Goal: Information Seeking & Learning: Check status

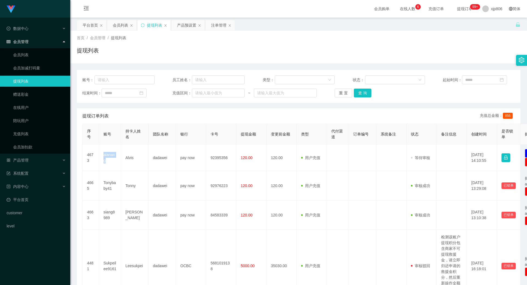
click at [186, 24] on div "产品预设置" at bounding box center [186, 25] width 19 height 10
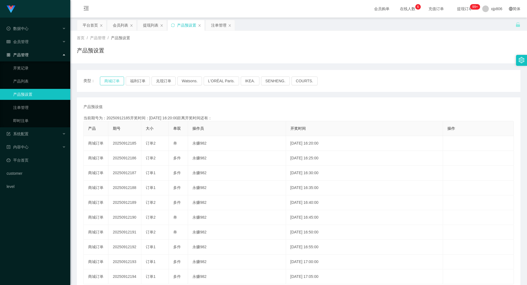
click at [114, 80] on button "商城订单" at bounding box center [112, 81] width 24 height 9
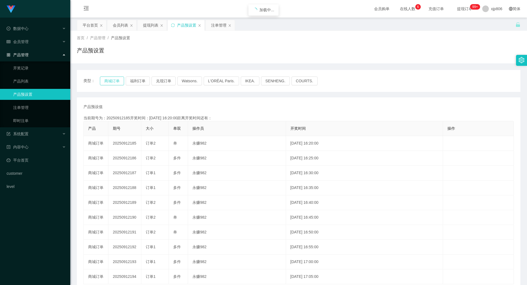
click at [114, 80] on button "商城订单" at bounding box center [112, 81] width 24 height 9
click at [113, 77] on button "商城订单" at bounding box center [112, 81] width 24 height 9
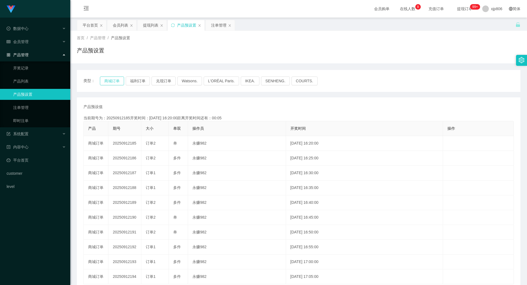
click at [114, 82] on button "商城订单" at bounding box center [112, 81] width 24 height 9
click at [113, 82] on button "商城订单" at bounding box center [112, 81] width 24 height 9
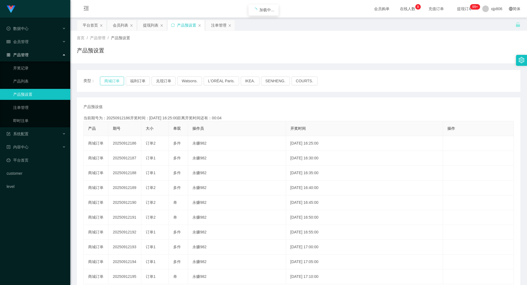
click at [113, 82] on button "商城订单" at bounding box center [112, 81] width 24 height 9
click at [112, 82] on button "商城订单" at bounding box center [112, 81] width 24 height 9
click at [117, 83] on button "商城订单" at bounding box center [112, 81] width 24 height 9
click at [217, 25] on div "注单管理" at bounding box center [218, 25] width 15 height 10
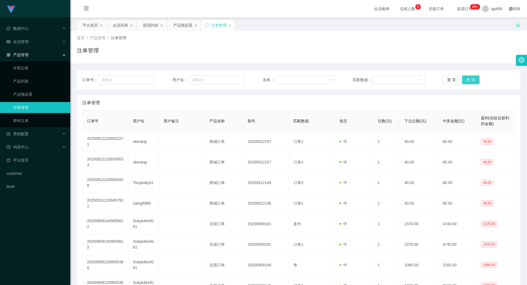
click at [466, 80] on button "查 询" at bounding box center [471, 79] width 18 height 9
click at [466, 80] on div "重 置 查 询" at bounding box center [479, 79] width 72 height 9
click at [466, 80] on button "查 询" at bounding box center [474, 79] width 24 height 9
click at [466, 80] on div "重 置 查 询" at bounding box center [479, 79] width 72 height 9
click at [466, 80] on button "查 询" at bounding box center [474, 79] width 24 height 9
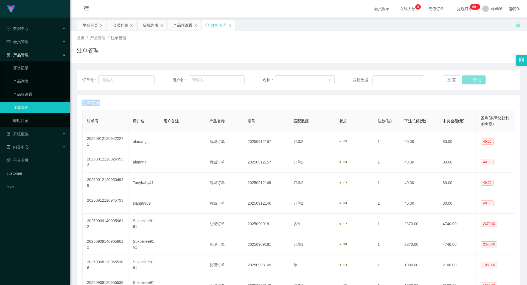
click at [466, 80] on div "重 置 查 询" at bounding box center [479, 79] width 72 height 9
click at [466, 80] on button "查 询" at bounding box center [474, 79] width 24 height 9
click at [469, 81] on button "查 询" at bounding box center [471, 79] width 18 height 9
click at [469, 81] on div "重 置 查 询" at bounding box center [479, 79] width 72 height 9
click at [468, 81] on button "查 询" at bounding box center [471, 79] width 18 height 9
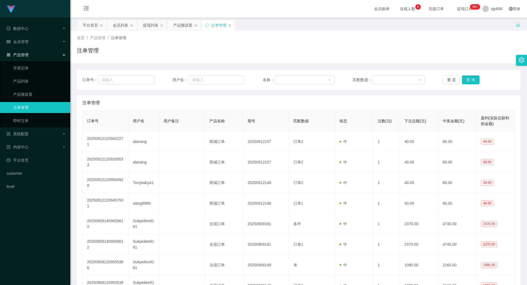
click at [467, 80] on div "重 置 查 询" at bounding box center [479, 79] width 72 height 9
drag, startPoint x: 466, startPoint y: 80, endPoint x: 468, endPoint y: 49, distance: 31.1
click at [466, 80] on button "查 询" at bounding box center [474, 79] width 24 height 9
click at [467, 82] on button "查 询" at bounding box center [471, 79] width 18 height 9
click at [467, 82] on div "重 置 查 询" at bounding box center [479, 79] width 72 height 9
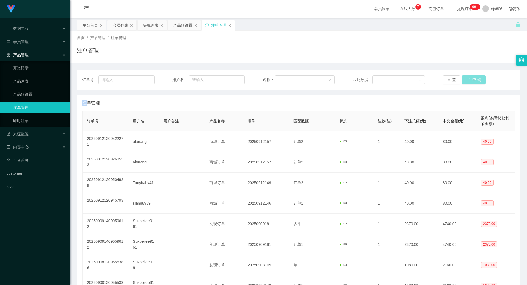
click at [467, 82] on button "查 询" at bounding box center [474, 79] width 24 height 9
click at [466, 81] on div "重 置 查 询" at bounding box center [479, 79] width 72 height 9
click at [466, 81] on button "查 询" at bounding box center [474, 79] width 24 height 9
click at [466, 81] on div "重 置 查 询" at bounding box center [479, 79] width 72 height 9
click at [466, 81] on button "查 询" at bounding box center [474, 79] width 24 height 9
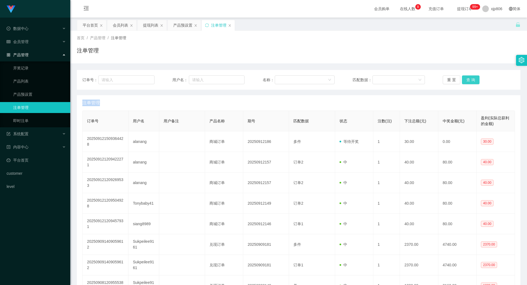
click at [477, 78] on button "查 询" at bounding box center [471, 79] width 18 height 9
click at [472, 78] on button "查 询" at bounding box center [471, 79] width 18 height 9
click at [472, 78] on div "重 置 查 询" at bounding box center [479, 79] width 72 height 9
click at [472, 79] on button "查 询" at bounding box center [471, 79] width 18 height 9
click at [472, 79] on div "重 置 查 询" at bounding box center [479, 79] width 72 height 9
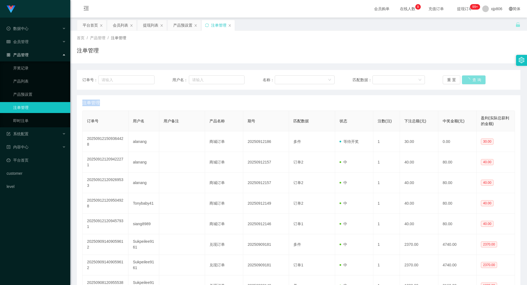
click at [472, 79] on button "查 询" at bounding box center [474, 79] width 24 height 9
click at [472, 79] on div "重 置 查 询" at bounding box center [479, 79] width 72 height 9
click at [472, 79] on button "查 询" at bounding box center [471, 79] width 18 height 9
click at [472, 79] on div "重 置 查 询" at bounding box center [479, 79] width 72 height 9
click at [472, 79] on button "查 询" at bounding box center [471, 79] width 18 height 9
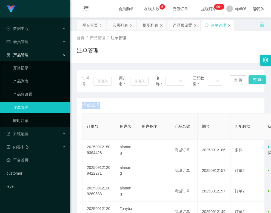
click at [262, 81] on button "查 询" at bounding box center [258, 79] width 18 height 9
click at [262, 81] on div "订单号： 用户名： 名称： 匹配数据： 重 置 查 询" at bounding box center [171, 81] width 188 height 23
click at [262, 81] on button "查 询" at bounding box center [258, 79] width 18 height 9
click at [262, 81] on div "订单号： 用户名： 名称： 匹配数据： 重 置 查 询" at bounding box center [171, 81] width 188 height 23
click at [253, 78] on button "查 询" at bounding box center [258, 79] width 18 height 9
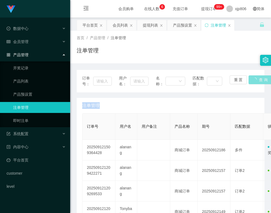
click at [254, 78] on div "重 置 查 询" at bounding box center [245, 81] width 30 height 12
click at [255, 78] on button "查 询" at bounding box center [261, 79] width 24 height 9
click at [255, 79] on div "重 置 查 询" at bounding box center [245, 81] width 30 height 12
click at [256, 79] on button "查 询" at bounding box center [258, 79] width 18 height 9
click at [256, 80] on div "重 置 查 询" at bounding box center [245, 81] width 30 height 12
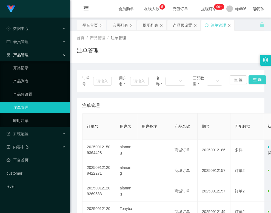
click at [256, 80] on button "查 询" at bounding box center [258, 79] width 18 height 9
click at [259, 79] on button "查 询" at bounding box center [258, 79] width 18 height 9
click at [258, 79] on div "订单号： 用户名： 名称： 匹配数据： 重 置 查 询" at bounding box center [171, 81] width 188 height 23
click at [258, 79] on button "查 询" at bounding box center [261, 79] width 24 height 9
click at [258, 79] on div "订单号： 用户名： 名称： 匹配数据： 重 置 查 询" at bounding box center [171, 81] width 188 height 23
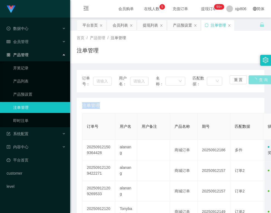
click at [258, 79] on button "查 询" at bounding box center [261, 79] width 24 height 9
click at [258, 79] on div "订单号： 用户名： 名称： 匹配数据： 重 置 查 询" at bounding box center [171, 81] width 188 height 23
click at [257, 79] on button "查 询" at bounding box center [261, 79] width 24 height 9
drag, startPoint x: 257, startPoint y: 79, endPoint x: 259, endPoint y: 38, distance: 41.2
click at [258, 80] on div "订单号： 用户名： 名称： 匹配数据： 重 置 查 询" at bounding box center [171, 81] width 188 height 23
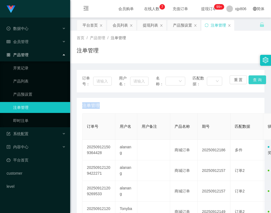
click at [251, 79] on button "查 询" at bounding box center [258, 79] width 18 height 9
click at [251, 79] on div "重 置 查 询" at bounding box center [245, 81] width 30 height 12
click at [251, 79] on button "查 询" at bounding box center [258, 79] width 18 height 9
click at [251, 79] on div "重 置 查 询" at bounding box center [245, 81] width 30 height 12
click at [251, 79] on button "查 询" at bounding box center [258, 79] width 18 height 9
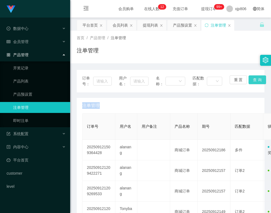
click at [254, 79] on button "查 询" at bounding box center [258, 79] width 18 height 9
click at [254, 79] on div "重 置 查 询" at bounding box center [245, 81] width 30 height 12
click at [254, 79] on button "查 询" at bounding box center [258, 79] width 18 height 9
click at [254, 79] on div "重 置 查 询" at bounding box center [245, 81] width 30 height 12
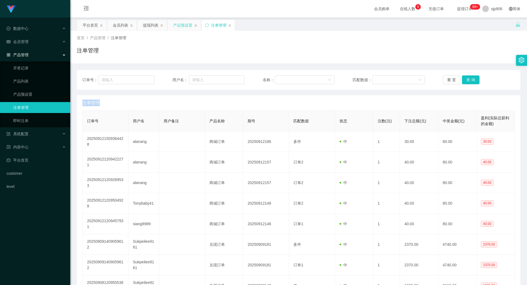
click at [180, 24] on div "产品预设置" at bounding box center [182, 25] width 19 height 10
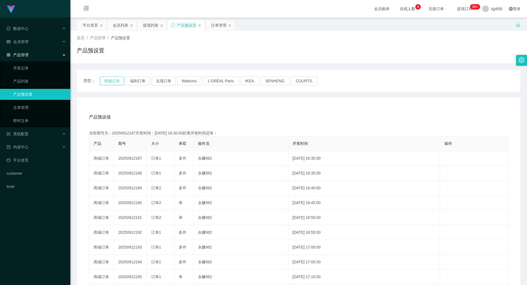
click at [111, 83] on button "商城订单" at bounding box center [112, 81] width 24 height 9
click at [221, 29] on div "注单管理" at bounding box center [218, 25] width 15 height 10
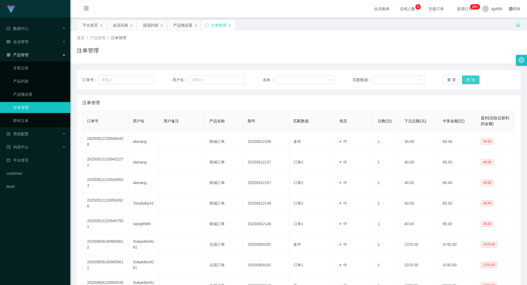
click at [465, 79] on button "查 询" at bounding box center [471, 79] width 18 height 9
click at [465, 79] on div "重 置 查 询" at bounding box center [479, 79] width 72 height 9
click at [465, 79] on button "查 询" at bounding box center [471, 79] width 18 height 9
click at [465, 79] on div "重 置 查 询" at bounding box center [479, 79] width 72 height 9
click at [465, 79] on button "查 询" at bounding box center [474, 79] width 24 height 9
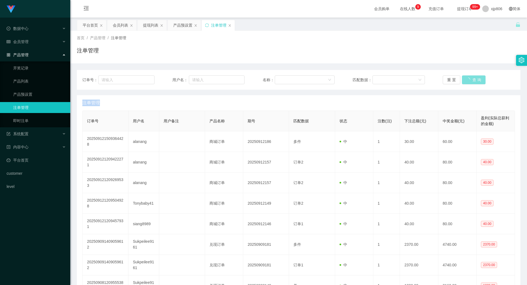
click at [465, 79] on div "重 置 查 询" at bounding box center [479, 79] width 72 height 9
click at [465, 79] on button "查 询" at bounding box center [474, 79] width 24 height 9
click at [465, 79] on div "重 置 查 询" at bounding box center [479, 79] width 72 height 9
click at [466, 79] on button "查 询" at bounding box center [471, 79] width 18 height 9
click at [468, 79] on div "重 置 查 询" at bounding box center [479, 79] width 72 height 9
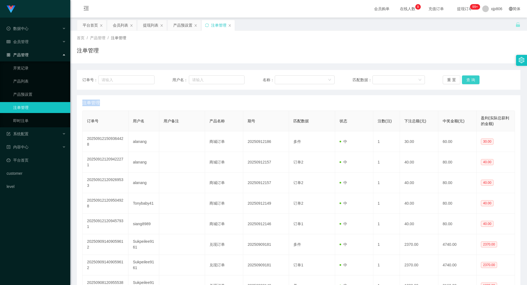
click at [468, 79] on button "查 询" at bounding box center [471, 79] width 18 height 9
click at [184, 26] on div "产品预设置" at bounding box center [182, 25] width 19 height 10
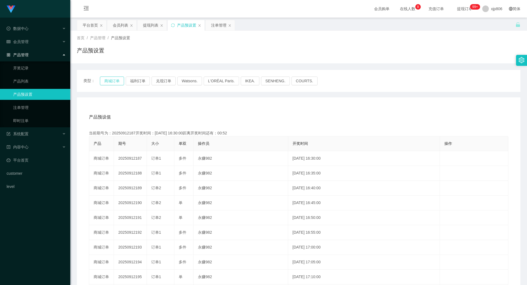
click at [115, 82] on button "商城订单" at bounding box center [112, 81] width 24 height 9
click at [114, 82] on button "商城订单" at bounding box center [112, 81] width 24 height 9
click at [114, 83] on button "商城订单" at bounding box center [112, 81] width 24 height 9
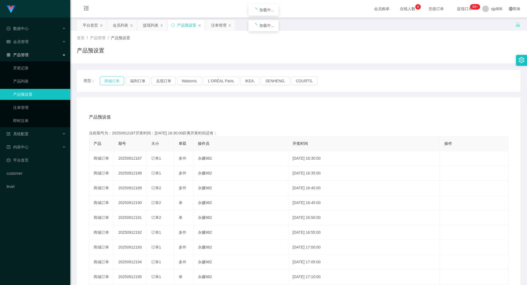
click at [114, 83] on button "商城订单" at bounding box center [112, 81] width 24 height 9
click at [115, 83] on button "商城订单" at bounding box center [112, 81] width 24 height 9
click at [215, 27] on div "注单管理" at bounding box center [218, 25] width 15 height 10
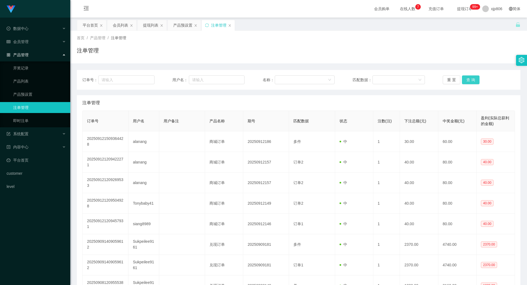
click at [468, 80] on button "查 询" at bounding box center [471, 79] width 18 height 9
click at [468, 80] on div "重 置 查 询" at bounding box center [479, 79] width 72 height 9
click at [468, 80] on button "查 询" at bounding box center [471, 79] width 18 height 9
click at [468, 80] on div "重 置 查 询" at bounding box center [479, 79] width 72 height 9
drag, startPoint x: 468, startPoint y: 80, endPoint x: 300, endPoint y: 36, distance: 173.5
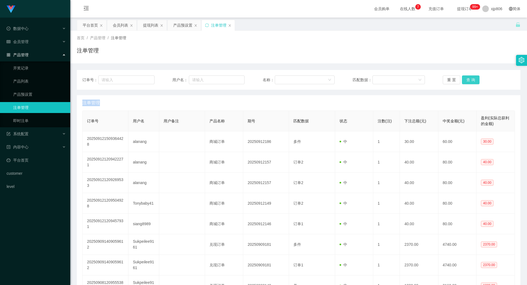
click at [468, 80] on button "查 询" at bounding box center [471, 79] width 18 height 9
drag, startPoint x: 464, startPoint y: 86, endPoint x: 471, endPoint y: 81, distance: 9.1
click at [465, 85] on div "订单号： 用户名： 名称： 匹配数据： 重 置 查 询" at bounding box center [299, 80] width 444 height 20
click at [473, 80] on button "查 询" at bounding box center [471, 79] width 18 height 9
click at [473, 80] on div "重 置 查 询" at bounding box center [479, 79] width 72 height 9
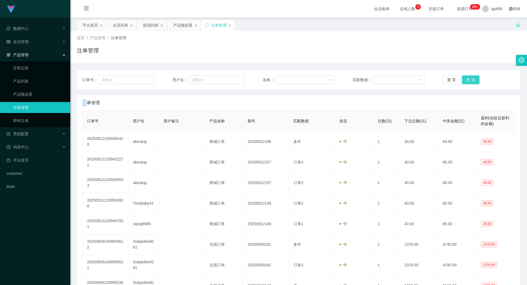
click at [473, 80] on button "查 询" at bounding box center [471, 79] width 18 height 9
click at [473, 80] on div "重 置 查 询" at bounding box center [479, 79] width 72 height 9
click at [467, 79] on button "查 询" at bounding box center [471, 79] width 18 height 9
click at [467, 79] on div "重 置 查 询" at bounding box center [479, 79] width 72 height 9
click at [467, 78] on button "查 询" at bounding box center [471, 79] width 18 height 9
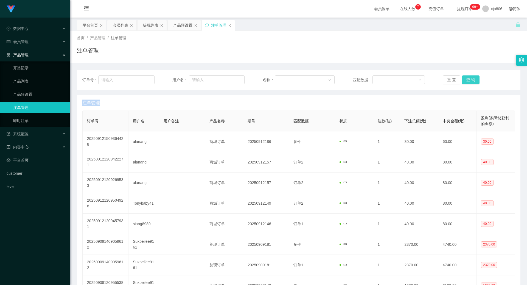
click at [473, 78] on button "查 询" at bounding box center [471, 79] width 18 height 9
click at [472, 78] on div "重 置 查 询" at bounding box center [479, 79] width 72 height 9
click at [472, 78] on button "查 询" at bounding box center [471, 79] width 18 height 9
click at [472, 78] on div "重 置 查 询" at bounding box center [479, 79] width 72 height 9
click at [471, 78] on button "查 询" at bounding box center [471, 79] width 18 height 9
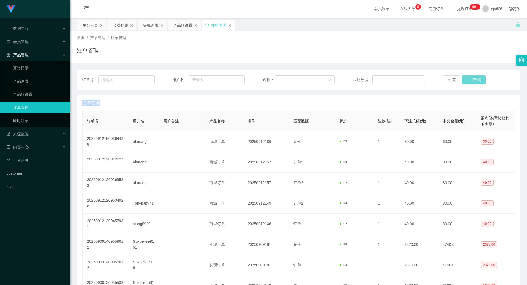
click at [471, 77] on div "重 置 查 询" at bounding box center [479, 79] width 72 height 9
click at [471, 77] on button "查 询" at bounding box center [474, 79] width 24 height 9
click at [471, 77] on div "重 置 查 询" at bounding box center [479, 79] width 72 height 9
click at [471, 77] on button "查 询" at bounding box center [474, 79] width 24 height 9
click at [471, 77] on div "重 置 查 询" at bounding box center [479, 79] width 72 height 9
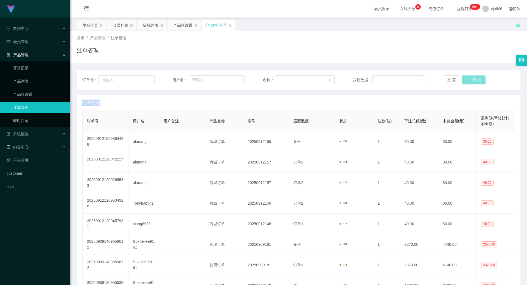
click at [471, 77] on button "查 询" at bounding box center [474, 79] width 24 height 9
click at [471, 77] on div "重 置 查 询" at bounding box center [479, 79] width 72 height 9
click at [473, 80] on button "查 询" at bounding box center [471, 79] width 18 height 9
click at [473, 80] on div "重 置 查 询" at bounding box center [479, 79] width 72 height 9
click at [473, 80] on button "查 询" at bounding box center [471, 79] width 18 height 9
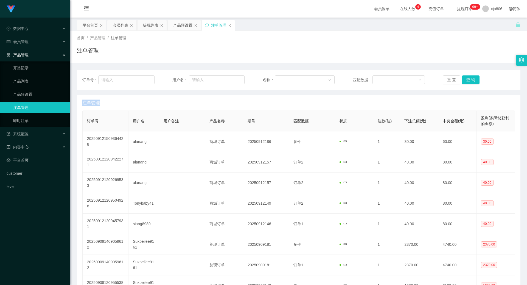
click at [473, 80] on div "重 置 查 询" at bounding box center [479, 79] width 72 height 9
click at [465, 72] on div "订单号： 用户名： 名称： 匹配数据： 重 置 查 询" at bounding box center [299, 80] width 444 height 20
click at [467, 79] on button "查 询" at bounding box center [471, 79] width 18 height 9
click at [467, 79] on div "重 置 查 询" at bounding box center [479, 79] width 72 height 9
click at [467, 79] on button "查 询" at bounding box center [471, 79] width 18 height 9
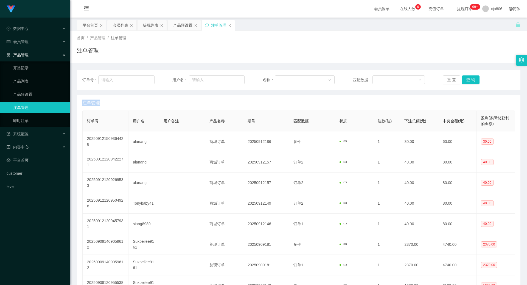
click at [467, 79] on div "重 置 查 询" at bounding box center [479, 79] width 72 height 9
click at [467, 79] on button "查 询" at bounding box center [471, 79] width 18 height 9
click at [151, 25] on div "提现列表" at bounding box center [150, 25] width 15 height 10
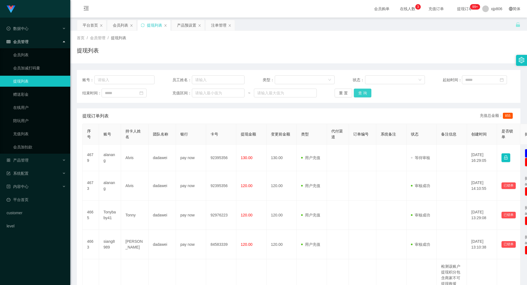
click at [367, 90] on button "查 询" at bounding box center [363, 93] width 18 height 9
click at [367, 91] on div "重 置 查 询" at bounding box center [371, 93] width 72 height 9
click at [367, 91] on button "查 询" at bounding box center [366, 93] width 24 height 9
click at [367, 91] on div "重 置 查 询" at bounding box center [371, 93] width 72 height 9
click at [367, 91] on button "查 询" at bounding box center [366, 93] width 24 height 9
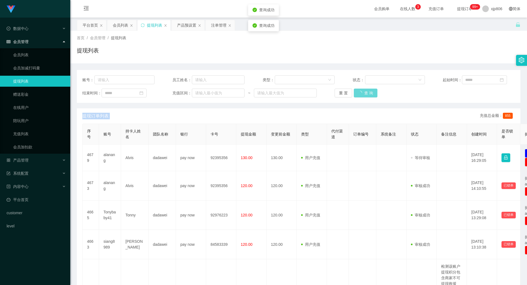
click at [367, 91] on div "重 置 查 询" at bounding box center [371, 93] width 72 height 9
click at [368, 92] on button "查 询" at bounding box center [363, 93] width 18 height 9
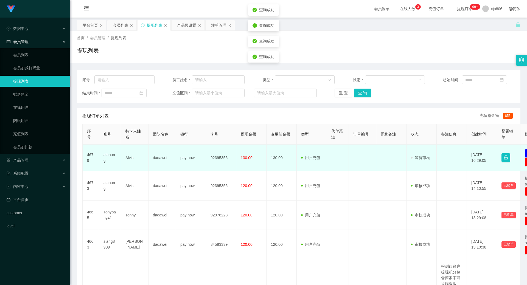
click at [100, 158] on td "alanang" at bounding box center [110, 158] width 22 height 27
click at [102, 159] on td "alanang" at bounding box center [110, 158] width 22 height 27
copy td "alanang"
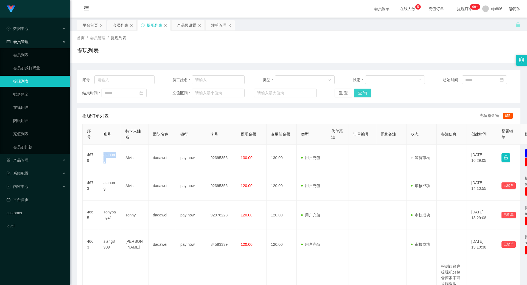
click at [369, 91] on button "查 询" at bounding box center [363, 93] width 18 height 9
click at [369, 91] on div "重 置 查 询" at bounding box center [371, 93] width 72 height 9
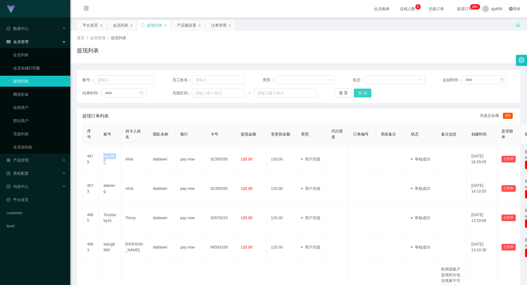
click at [357, 97] on button "查 询" at bounding box center [363, 93] width 18 height 9
click at [358, 96] on div "重 置 查 询" at bounding box center [371, 93] width 72 height 9
click at [358, 96] on button "查 询" at bounding box center [363, 93] width 18 height 9
click at [358, 95] on div "重 置 查 询" at bounding box center [371, 93] width 72 height 9
click at [358, 95] on button "查 询" at bounding box center [363, 93] width 18 height 9
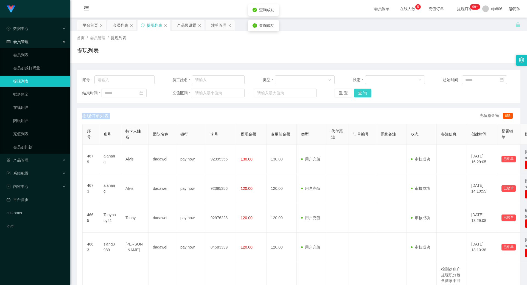
drag, startPoint x: 358, startPoint y: 95, endPoint x: 360, endPoint y: 92, distance: 4.3
click at [358, 95] on div "重 置 查 询" at bounding box center [371, 93] width 72 height 9
click at [196, 26] on div "产品预设置" at bounding box center [186, 25] width 19 height 10
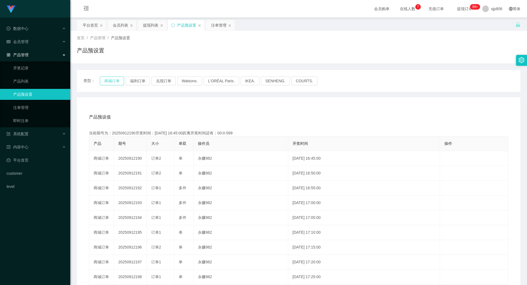
click at [109, 82] on button "商城订单" at bounding box center [112, 81] width 24 height 9
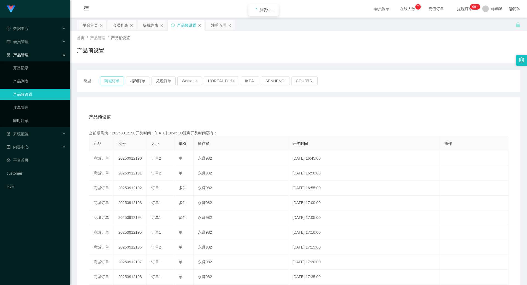
click at [109, 82] on button "商城订单" at bounding box center [112, 81] width 24 height 9
click at [115, 78] on button "商城订单" at bounding box center [112, 81] width 24 height 9
click at [114, 75] on div "类型： 商城订单 福利订单 兑现订单 Watsons. L'ORÉAL Paris. IKEA. [GEOGRAPHIC_DATA]. COURTS." at bounding box center [299, 81] width 444 height 22
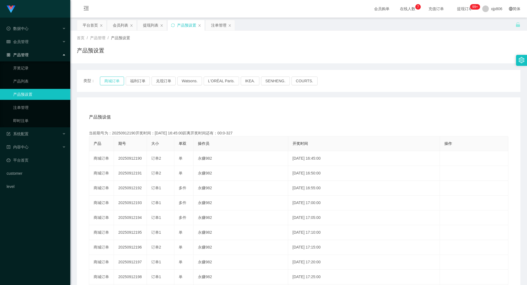
click at [116, 79] on button "商城订单" at bounding box center [112, 81] width 24 height 9
drag, startPoint x: 116, startPoint y: 79, endPoint x: 161, endPoint y: 46, distance: 55.8
click at [117, 79] on button "商城订单" at bounding box center [112, 81] width 24 height 9
click at [224, 27] on div "注单管理" at bounding box center [218, 25] width 15 height 10
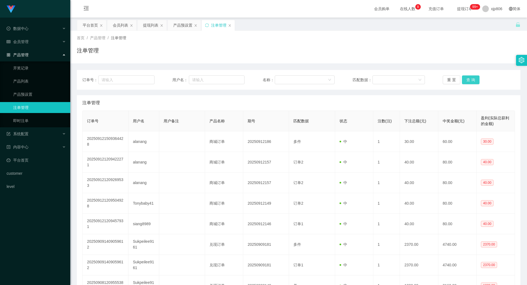
click at [471, 81] on button "查 询" at bounding box center [471, 79] width 18 height 9
click at [471, 81] on div "重 置 查 询" at bounding box center [479, 79] width 72 height 9
click at [471, 81] on button "查 询" at bounding box center [474, 79] width 24 height 9
click at [471, 81] on div "重 置 查 询" at bounding box center [479, 79] width 72 height 9
click at [471, 81] on button "查 询" at bounding box center [474, 79] width 24 height 9
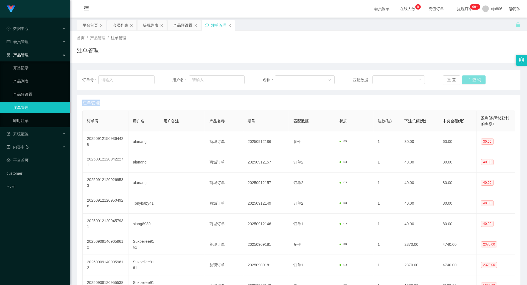
click at [471, 81] on div "重 置 查 询" at bounding box center [479, 79] width 72 height 9
click at [471, 81] on button "查 询" at bounding box center [471, 79] width 18 height 9
click at [471, 81] on div "重 置 查 询" at bounding box center [479, 79] width 72 height 9
click at [471, 81] on button "查 询" at bounding box center [471, 79] width 18 height 9
click at [471, 81] on button "查 询" at bounding box center [474, 79] width 24 height 9
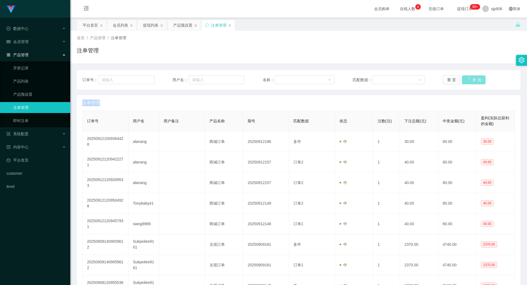
click at [471, 81] on div "重 置 查 询" at bounding box center [479, 79] width 72 height 9
click at [471, 81] on button "查 询" at bounding box center [471, 79] width 18 height 9
click at [471, 81] on div "重 置 查 询" at bounding box center [479, 79] width 72 height 9
click at [471, 81] on button "查 询" at bounding box center [471, 79] width 18 height 9
click at [471, 81] on div "重 置 查 询" at bounding box center [479, 79] width 72 height 9
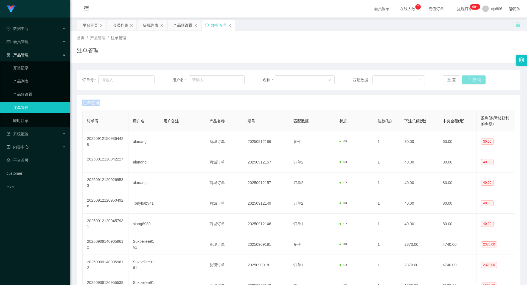
click at [471, 81] on button "查 询" at bounding box center [474, 79] width 24 height 9
click at [471, 81] on div "重 置 查 询" at bounding box center [479, 79] width 72 height 9
click at [471, 81] on button "查 询" at bounding box center [471, 79] width 18 height 9
click at [471, 81] on div "重 置 查 询" at bounding box center [479, 79] width 72 height 9
click at [471, 81] on button "查 询" at bounding box center [471, 79] width 18 height 9
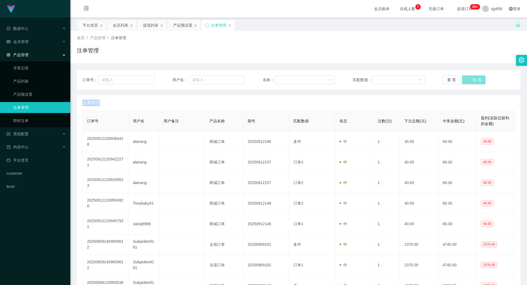
click at [471, 81] on div "重 置 查 询" at bounding box center [479, 79] width 72 height 9
click at [471, 81] on button "查 询" at bounding box center [474, 79] width 24 height 9
click at [471, 81] on div "重 置 查 询" at bounding box center [479, 79] width 72 height 9
click at [471, 81] on button "查 询" at bounding box center [471, 79] width 18 height 9
click at [471, 81] on div "重 置 查 询" at bounding box center [479, 79] width 72 height 9
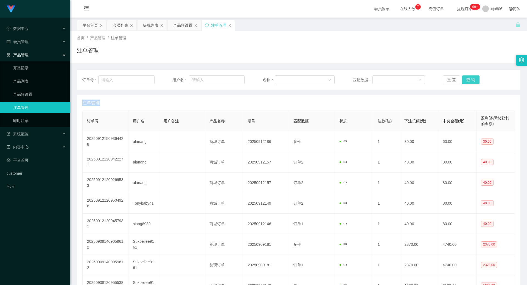
click at [471, 81] on button "查 询" at bounding box center [471, 79] width 18 height 9
click at [471, 81] on div "重 置 查 询" at bounding box center [479, 79] width 72 height 9
click at [466, 76] on button "查 询" at bounding box center [471, 79] width 18 height 9
click at [466, 77] on div "重 置 查 询" at bounding box center [479, 79] width 72 height 9
click at [466, 77] on button "查 询" at bounding box center [471, 79] width 18 height 9
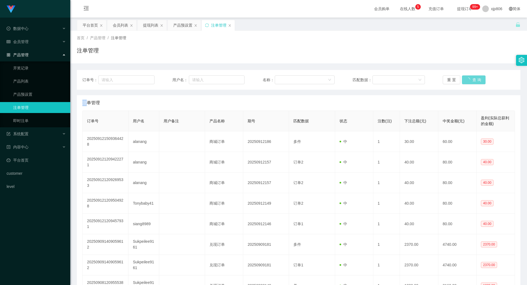
click at [466, 77] on div "重 置 查 询" at bounding box center [479, 79] width 72 height 9
click at [467, 77] on button "查 询" at bounding box center [474, 79] width 24 height 9
click at [468, 77] on div "重 置 查 询" at bounding box center [479, 79] width 72 height 9
click at [468, 77] on button "查 询" at bounding box center [474, 79] width 24 height 9
click at [468, 77] on div "重 置 查 询" at bounding box center [479, 79] width 72 height 9
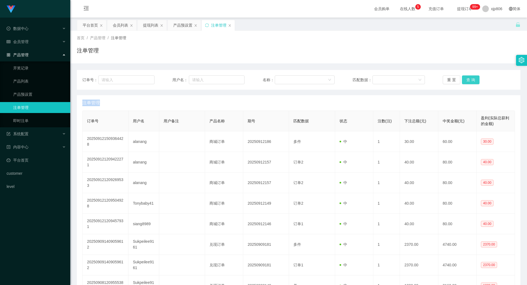
click at [469, 77] on button "查 询" at bounding box center [471, 79] width 18 height 9
click at [469, 77] on div "重 置 查 询" at bounding box center [479, 79] width 72 height 9
click at [469, 77] on button "查 询" at bounding box center [471, 79] width 18 height 9
click at [469, 77] on div "重 置 查 询" at bounding box center [479, 79] width 72 height 9
click at [469, 77] on button "查 询" at bounding box center [471, 79] width 18 height 9
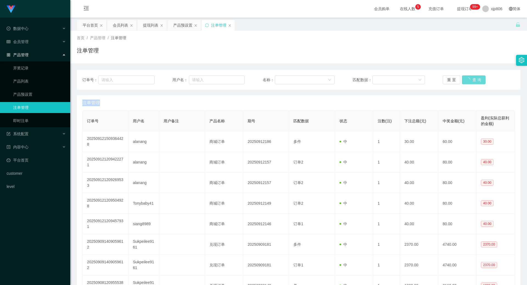
click at [469, 77] on div "重 置 查 询" at bounding box center [479, 79] width 72 height 9
click at [469, 77] on button "查 询" at bounding box center [471, 79] width 18 height 9
click at [472, 76] on button "查 询" at bounding box center [471, 79] width 18 height 9
click at [472, 76] on div "重 置 查 询" at bounding box center [479, 79] width 72 height 9
click at [472, 75] on button "查 询" at bounding box center [471, 79] width 18 height 9
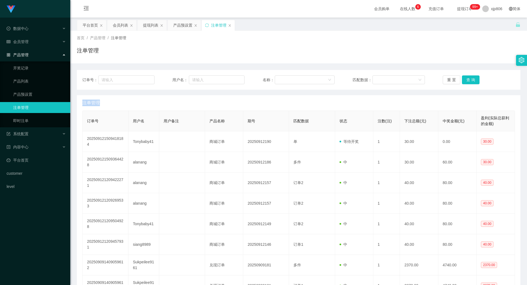
click at [472, 75] on div "重 置 查 询" at bounding box center [479, 79] width 72 height 9
click at [472, 75] on button "查 询" at bounding box center [471, 79] width 18 height 9
click at [182, 24] on div "产品预设置" at bounding box center [182, 25] width 19 height 10
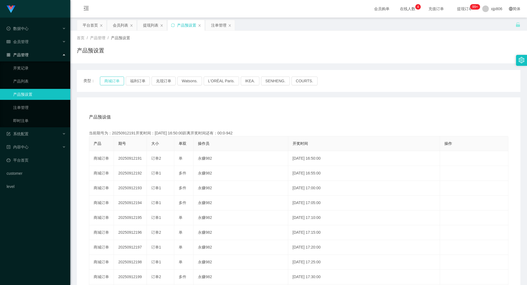
click at [115, 81] on button "商城订单" at bounding box center [112, 81] width 24 height 9
click at [116, 82] on button "商城订单" at bounding box center [112, 81] width 24 height 9
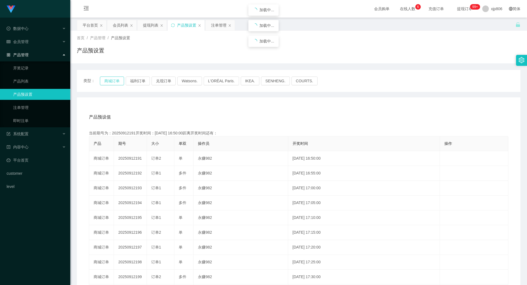
click at [116, 82] on button "商城订单" at bounding box center [112, 81] width 24 height 9
click at [218, 25] on div "注单管理" at bounding box center [218, 25] width 15 height 10
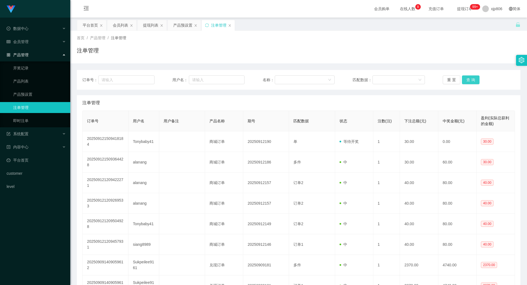
click at [466, 79] on button "查 询" at bounding box center [471, 79] width 18 height 9
click at [466, 79] on div "重 置 查 询" at bounding box center [479, 79] width 72 height 9
click at [466, 79] on button "查 询" at bounding box center [474, 79] width 24 height 9
click at [466, 79] on div "重 置 查 询" at bounding box center [479, 79] width 72 height 9
click at [466, 79] on button "查 询" at bounding box center [471, 79] width 18 height 9
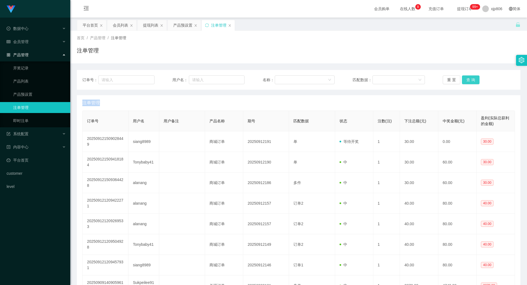
click at [466, 79] on div "重 置 查 询" at bounding box center [479, 79] width 72 height 9
click at [466, 79] on button "查 询" at bounding box center [471, 79] width 18 height 9
click at [466, 79] on div "重 置 查 询" at bounding box center [479, 79] width 72 height 9
click at [466, 79] on button "查 询" at bounding box center [471, 79] width 18 height 9
click at [466, 79] on div "重 置 查 询" at bounding box center [479, 79] width 72 height 9
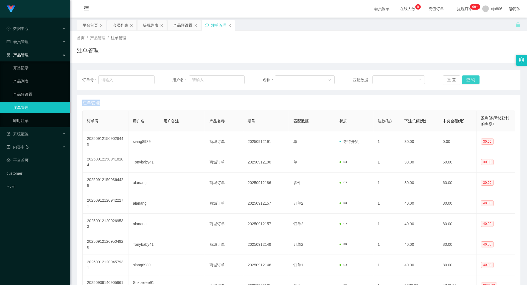
click at [466, 79] on button "查 询" at bounding box center [471, 79] width 18 height 9
click at [466, 84] on button "查 询" at bounding box center [471, 79] width 18 height 9
click at [466, 85] on div "订单号： 用户名： 名称： 匹配数据： 重 置 查 询" at bounding box center [299, 80] width 444 height 20
click at [182, 26] on div "产品预设置" at bounding box center [182, 25] width 19 height 10
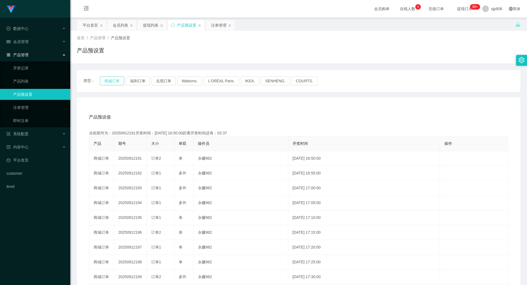
click at [115, 82] on button "商城订单" at bounding box center [112, 81] width 24 height 9
click at [216, 24] on div "注单管理" at bounding box center [218, 25] width 15 height 10
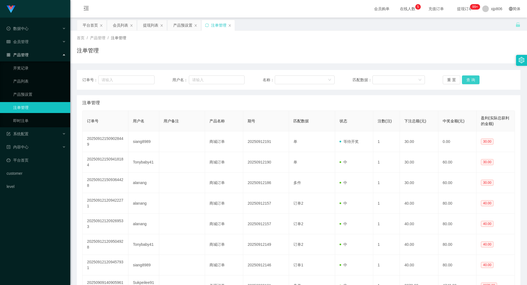
click at [470, 81] on button "查 询" at bounding box center [471, 79] width 18 height 9
click at [470, 81] on div "重 置 查 询" at bounding box center [479, 79] width 72 height 9
click at [470, 81] on button "查 询" at bounding box center [474, 79] width 24 height 9
click at [470, 81] on div "重 置 查 询" at bounding box center [479, 79] width 72 height 9
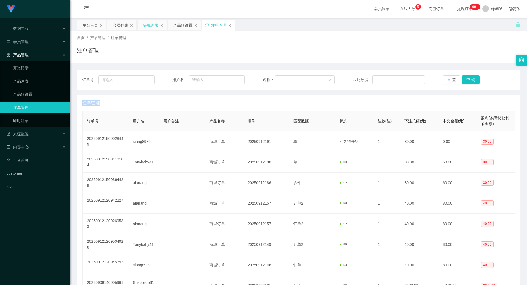
click at [147, 23] on div "提现列表" at bounding box center [150, 25] width 15 height 10
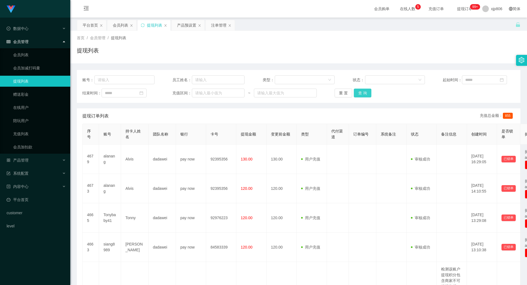
click at [362, 93] on button "查 询" at bounding box center [363, 93] width 18 height 9
click at [362, 93] on div "重 置 查 询" at bounding box center [371, 93] width 72 height 9
click at [362, 93] on button "查 询" at bounding box center [363, 93] width 18 height 9
click at [362, 93] on div "重 置 查 询" at bounding box center [371, 93] width 72 height 9
click at [362, 93] on button "查 询" at bounding box center [366, 93] width 24 height 9
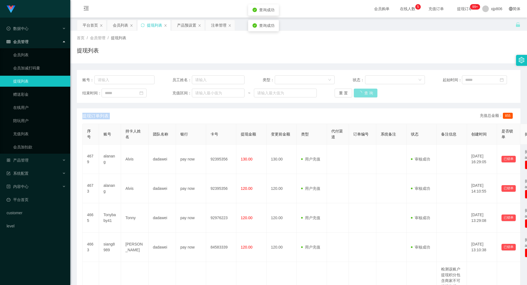
click at [362, 93] on div "重 置 查 询" at bounding box center [371, 93] width 72 height 9
click at [362, 93] on button "查 询" at bounding box center [366, 93] width 24 height 9
click at [362, 93] on div "重 置 查 询" at bounding box center [371, 93] width 72 height 9
click at [362, 93] on button "查 询" at bounding box center [363, 93] width 18 height 9
click at [362, 93] on div "重 置 查 询" at bounding box center [371, 93] width 72 height 9
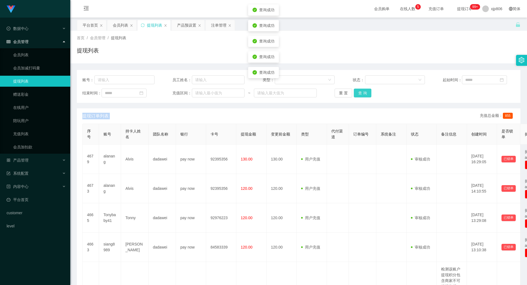
click at [362, 93] on button "查 询" at bounding box center [363, 93] width 18 height 9
click at [362, 93] on div "重 置 查 询" at bounding box center [371, 93] width 72 height 9
click at [362, 93] on button "查 询" at bounding box center [363, 93] width 18 height 9
click at [362, 93] on div "重 置 查 询" at bounding box center [371, 93] width 72 height 9
click at [362, 93] on button "查 询" at bounding box center [363, 93] width 18 height 9
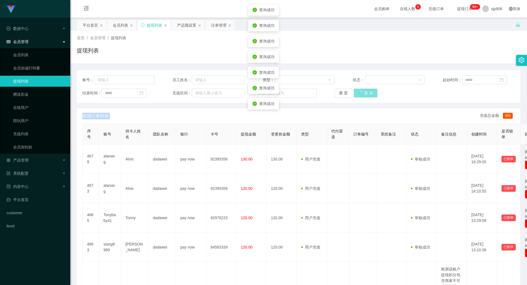
click at [362, 92] on div "重 置 查 询" at bounding box center [371, 93] width 72 height 9
click at [362, 92] on button "查 询" at bounding box center [366, 93] width 24 height 9
click at [362, 91] on div "重 置 查 询" at bounding box center [371, 93] width 72 height 9
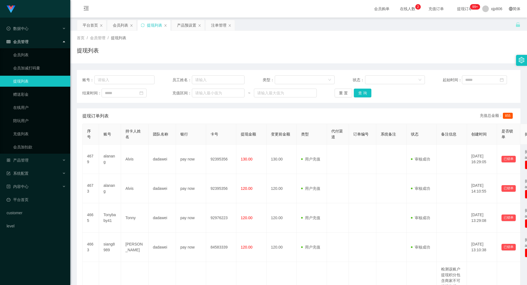
click at [365, 100] on div "账号： 员工姓名： 类型： 状态： 起始时间： 结束时间： 充值区间： ~ 重 置 查 询" at bounding box center [299, 86] width 444 height 33
click at [365, 93] on button "查 询" at bounding box center [363, 93] width 18 height 9
click at [365, 93] on div "重 置 查 询" at bounding box center [371, 93] width 72 height 9
click at [365, 93] on button "查 询" at bounding box center [366, 93] width 24 height 9
click at [365, 93] on div "重 置 查 询" at bounding box center [371, 93] width 72 height 9
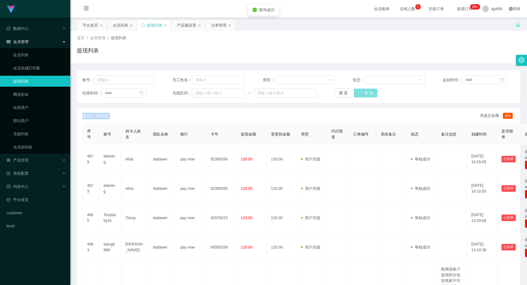
click at [365, 93] on button "查 询" at bounding box center [366, 93] width 24 height 9
click at [365, 93] on div "重 置 查 询" at bounding box center [371, 93] width 72 height 9
click at [365, 93] on button "查 询" at bounding box center [363, 93] width 18 height 9
click at [365, 93] on div "重 置 查 询" at bounding box center [371, 93] width 72 height 9
click at [365, 93] on button "查 询" at bounding box center [363, 93] width 18 height 9
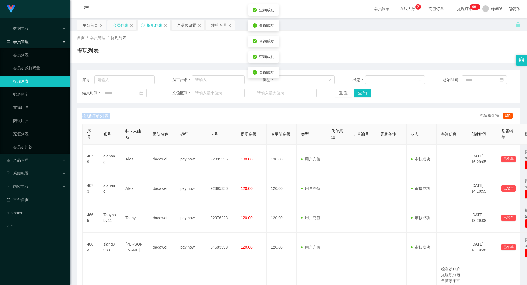
click at [121, 29] on div "会员列表" at bounding box center [120, 25] width 15 height 10
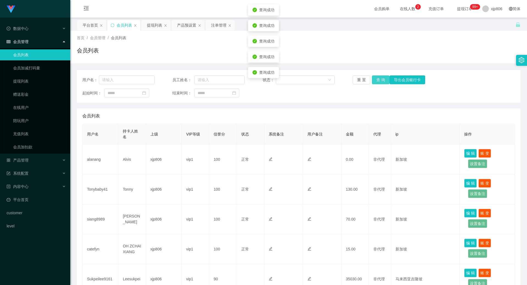
click at [383, 80] on button "查 询" at bounding box center [381, 79] width 18 height 9
click at [383, 80] on div "重 置 查 询 导出会员银行卡" at bounding box center [389, 79] width 72 height 9
click at [383, 80] on button "查 询" at bounding box center [384, 79] width 24 height 9
click at [383, 80] on div "重 置 查 询 导出会员银行卡" at bounding box center [389, 79] width 72 height 9
click at [383, 80] on button "查 询" at bounding box center [381, 79] width 18 height 9
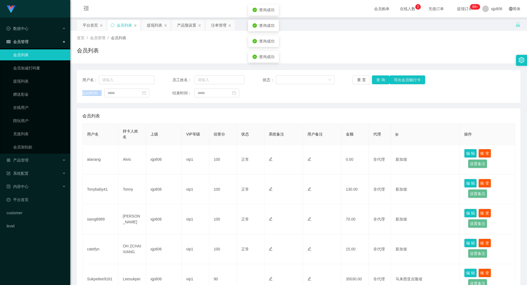
click at [383, 80] on div "重 置 查 询 导出会员银行卡" at bounding box center [389, 79] width 72 height 9
click at [383, 80] on button "查 询" at bounding box center [381, 79] width 18 height 9
click at [383, 80] on div "重 置 查 询 导出会员银行卡" at bounding box center [389, 79] width 72 height 9
click at [382, 80] on button "查 询" at bounding box center [381, 79] width 18 height 9
click at [382, 80] on div "重 置 查 询 导出会员银行卡" at bounding box center [389, 79] width 72 height 9
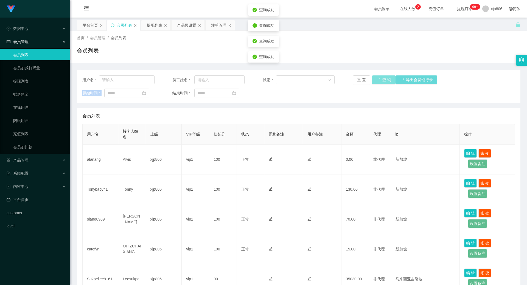
click at [382, 80] on button "查 询" at bounding box center [384, 79] width 24 height 9
click at [382, 78] on div "重 置 查 询 导出会员银行卡" at bounding box center [389, 79] width 72 height 9
click at [382, 78] on button "查 询" at bounding box center [381, 79] width 18 height 9
click at [382, 79] on button "查 询" at bounding box center [381, 79] width 18 height 9
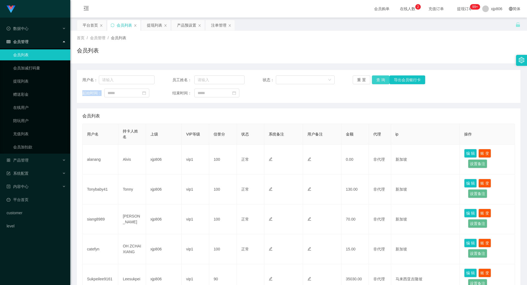
click at [379, 79] on button "查 询" at bounding box center [381, 79] width 18 height 9
click at [379, 80] on div "重 置 查 询 导出会员银行卡" at bounding box center [389, 79] width 72 height 9
click at [379, 80] on button "查 询" at bounding box center [381, 79] width 18 height 9
click at [379, 80] on div "重 置 查 询 导出会员银行卡" at bounding box center [389, 79] width 72 height 9
click at [379, 81] on button "查 询" at bounding box center [381, 79] width 18 height 9
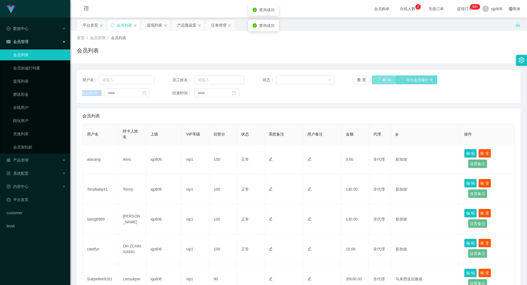
click at [379, 81] on div "重 置 查 询 导出会员银行卡" at bounding box center [389, 79] width 72 height 9
click at [379, 81] on button "查 询" at bounding box center [384, 79] width 24 height 9
click at [380, 81] on div "重 置 查 询 导出会员银行卡" at bounding box center [389, 79] width 72 height 9
click at [380, 81] on button "查 询" at bounding box center [384, 79] width 24 height 9
click at [380, 81] on div "重 置 查 询 导出会员银行卡" at bounding box center [389, 79] width 72 height 9
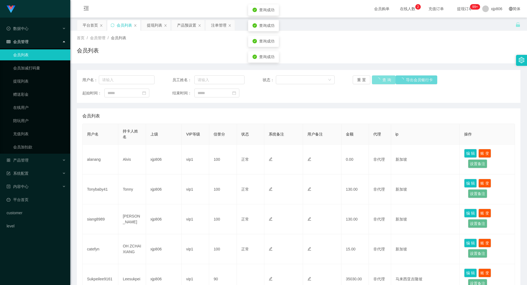
click at [380, 81] on button "查 询" at bounding box center [384, 79] width 24 height 9
click at [380, 81] on div "重 置 查 询 导出会员银行卡" at bounding box center [389, 79] width 72 height 9
click at [380, 81] on button "查 询" at bounding box center [384, 79] width 24 height 9
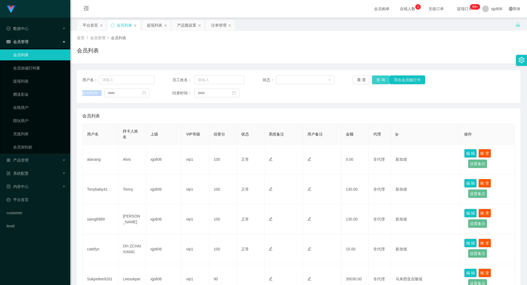
click at [376, 82] on button "查 询" at bounding box center [381, 79] width 18 height 9
click at [375, 82] on div "重 置 查 询 导出会员银行卡" at bounding box center [389, 79] width 72 height 9
click at [375, 82] on button "查 询" at bounding box center [381, 79] width 18 height 9
click at [375, 82] on div "重 置 查 询 导出会员银行卡" at bounding box center [389, 79] width 72 height 9
click at [377, 79] on button "查 询" at bounding box center [381, 79] width 18 height 9
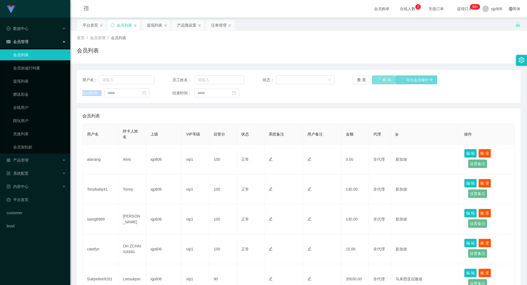
click at [377, 79] on div "重 置 查 询 导出会员银行卡" at bounding box center [389, 79] width 72 height 9
click at [380, 74] on div "用户名： 员工姓名： 状态： 重 置 查 询 导出会员银行卡 起始时间： 结束时间：" at bounding box center [299, 86] width 444 height 33
click at [377, 82] on button "查 询" at bounding box center [381, 79] width 18 height 9
click at [377, 82] on div "重 置 查 询 导出会员银行卡" at bounding box center [389, 79] width 72 height 9
click at [377, 82] on button "查 询" at bounding box center [381, 79] width 18 height 9
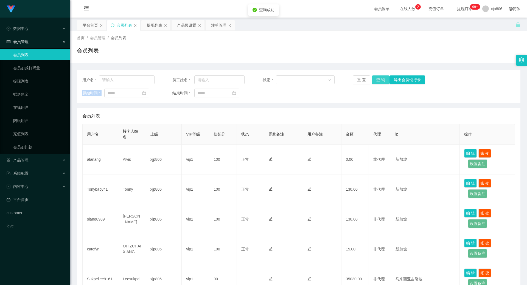
click at [377, 82] on div "重 置 查 询 导出会员银行卡" at bounding box center [389, 79] width 72 height 9
click at [377, 82] on button "查 询" at bounding box center [381, 79] width 18 height 9
click at [377, 82] on div "重 置 查 询 导出会员银行卡" at bounding box center [389, 79] width 72 height 9
click at [377, 82] on button "查 询" at bounding box center [381, 79] width 18 height 9
click at [377, 82] on div "重 置 查 询 导出会员银行卡" at bounding box center [389, 79] width 72 height 9
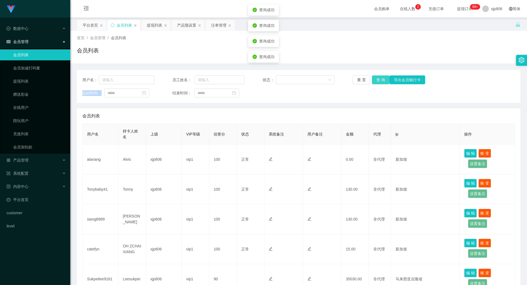
click at [377, 82] on button "查 询" at bounding box center [381, 79] width 18 height 9
click at [384, 77] on button "查 询" at bounding box center [381, 79] width 18 height 9
click at [382, 76] on button "查 询" at bounding box center [381, 79] width 18 height 9
click at [380, 79] on button "查 询" at bounding box center [381, 79] width 18 height 9
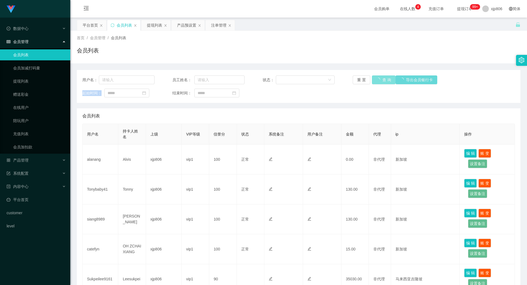
click at [380, 79] on div "重 置 查 询 导出会员银行卡" at bounding box center [389, 79] width 72 height 9
click at [380, 79] on button "查 询" at bounding box center [381, 79] width 18 height 9
click at [380, 79] on div "重 置 查 询 导出会员银行卡" at bounding box center [389, 79] width 72 height 9
click at [380, 79] on button "查 询" at bounding box center [381, 79] width 18 height 9
click at [380, 79] on div "重 置 查 询 导出会员银行卡" at bounding box center [389, 79] width 72 height 9
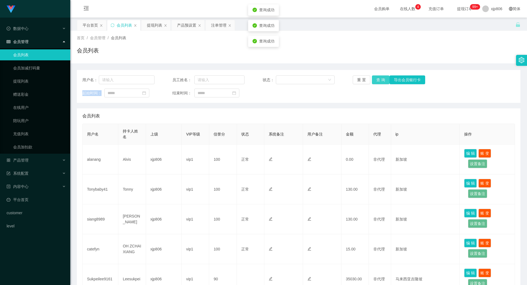
click at [380, 79] on button "查 询" at bounding box center [381, 79] width 18 height 9
click at [381, 79] on div "重 置 查 询 导出会员银行卡" at bounding box center [389, 79] width 72 height 9
click at [381, 79] on button "查 询" at bounding box center [381, 79] width 18 height 9
click at [375, 81] on button "查 询" at bounding box center [381, 79] width 18 height 9
click at [374, 81] on div "重 置 查 询 导出会员银行卡" at bounding box center [389, 79] width 72 height 9
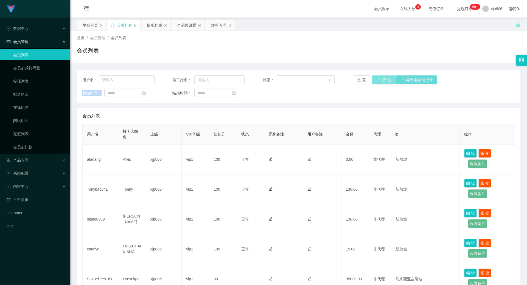
click at [374, 81] on button "查 询" at bounding box center [384, 79] width 24 height 9
click at [374, 81] on div "重 置 查 询 导出会员银行卡" at bounding box center [389, 79] width 72 height 9
click at [374, 81] on button "查 询" at bounding box center [384, 79] width 24 height 9
click at [374, 81] on div "重 置 查 询 导出会员银行卡" at bounding box center [389, 79] width 72 height 9
click at [374, 81] on button "查 询" at bounding box center [384, 79] width 24 height 9
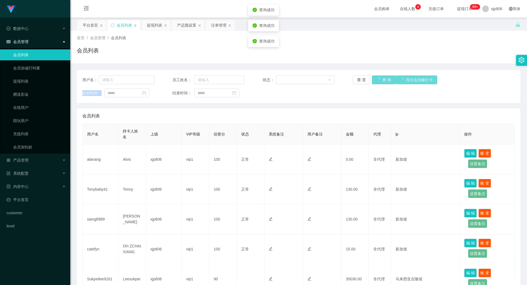
click at [374, 81] on div "重 置 查 询 导出会员银行卡" at bounding box center [389, 79] width 72 height 9
click at [374, 81] on button "查 询" at bounding box center [384, 79] width 24 height 9
click at [383, 83] on button "查 询" at bounding box center [381, 79] width 18 height 9
click at [382, 83] on button "查 询" at bounding box center [384, 79] width 24 height 9
click at [381, 83] on div "重 置 查 询 导出会员银行卡" at bounding box center [389, 79] width 72 height 9
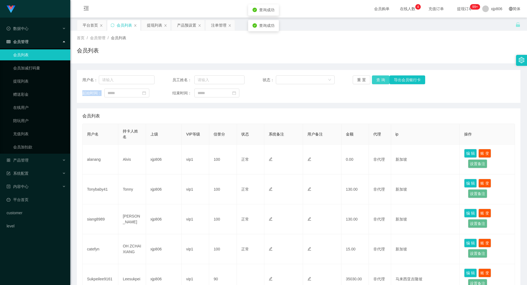
click at [381, 83] on button "查 询" at bounding box center [381, 79] width 18 height 9
click at [381, 83] on div "重 置 查 询 导出会员银行卡" at bounding box center [389, 79] width 72 height 9
click at [381, 83] on button "查 询" at bounding box center [381, 79] width 18 height 9
click at [381, 83] on div "重 置 查 询 导出会员银行卡" at bounding box center [389, 79] width 72 height 9
click at [381, 83] on button "查 询" at bounding box center [381, 79] width 18 height 9
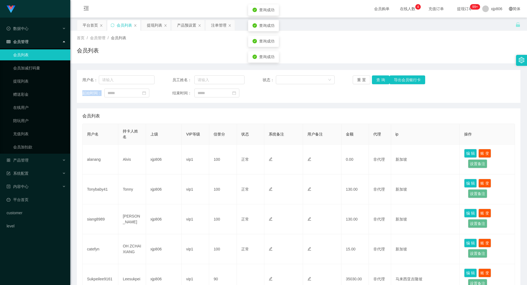
click at [381, 83] on div "重 置 查 询 导出会员银行卡" at bounding box center [389, 79] width 72 height 9
click at [381, 82] on button "查 询" at bounding box center [381, 79] width 18 height 9
click at [380, 82] on div "重 置 查 询 导出会员银行卡" at bounding box center [389, 79] width 72 height 9
click at [380, 82] on button "查 询" at bounding box center [381, 79] width 18 height 9
click at [380, 81] on button "查 询" at bounding box center [384, 79] width 24 height 9
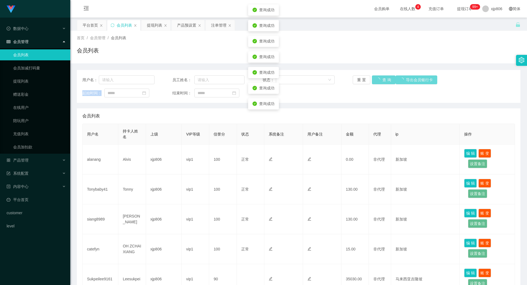
click at [380, 81] on div "重 置 查 询 导出会员银行卡" at bounding box center [389, 79] width 72 height 9
click at [380, 81] on button "查 询" at bounding box center [384, 79] width 24 height 9
click at [380, 81] on div "重 置 查 询 导出会员银行卡" at bounding box center [389, 79] width 72 height 9
click at [380, 81] on button "查 询" at bounding box center [384, 79] width 24 height 9
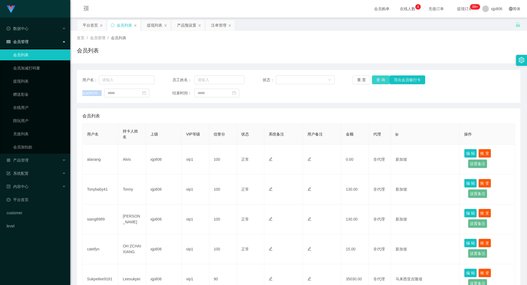
click at [377, 83] on button "查 询" at bounding box center [381, 79] width 18 height 9
click at [379, 81] on button "查 询" at bounding box center [381, 79] width 18 height 9
click at [379, 81] on div "重 置 查 询 导出会员银行卡" at bounding box center [389, 79] width 72 height 9
click at [379, 81] on button "查 询" at bounding box center [381, 79] width 18 height 9
click at [379, 81] on div "重 置 查 询 导出会员银行卡" at bounding box center [389, 79] width 72 height 9
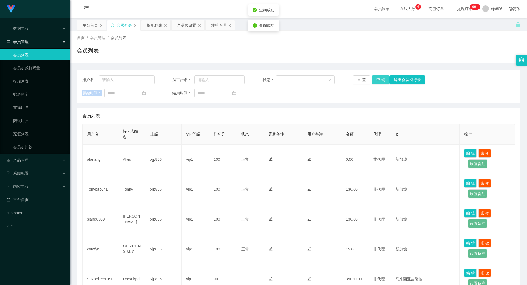
click at [379, 81] on button "查 询" at bounding box center [381, 79] width 18 height 9
click at [379, 81] on div "重 置 查 询 导出会员银行卡" at bounding box center [389, 79] width 72 height 9
click at [379, 81] on button "查 询" at bounding box center [381, 79] width 18 height 9
click at [379, 81] on div "重 置 查 询 导出会员银行卡" at bounding box center [389, 79] width 72 height 9
click at [379, 81] on button "查 询" at bounding box center [384, 79] width 24 height 9
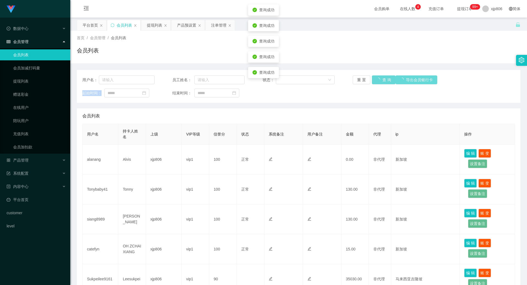
click at [379, 81] on div "重 置 查 询 导出会员银行卡" at bounding box center [389, 79] width 72 height 9
click at [377, 82] on button "查 询" at bounding box center [384, 79] width 24 height 9
click at [377, 82] on div "重 置 查 询 导出会员银行卡" at bounding box center [389, 79] width 72 height 9
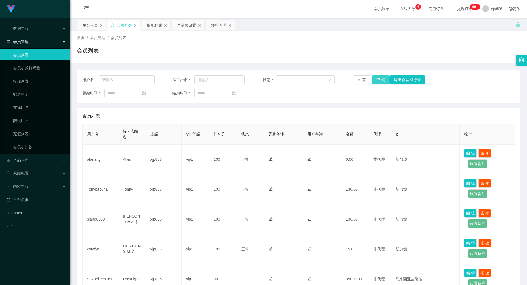
click at [373, 81] on button "查 询" at bounding box center [381, 79] width 18 height 9
click at [373, 81] on div "重 置 查 询 导出会员银行卡" at bounding box center [389, 79] width 72 height 9
click at [373, 81] on button "查 询" at bounding box center [384, 79] width 24 height 9
click at [373, 81] on div "重 置 查 询 导出会员银行卡" at bounding box center [389, 79] width 72 height 9
click at [373, 81] on button "查 询" at bounding box center [384, 79] width 24 height 9
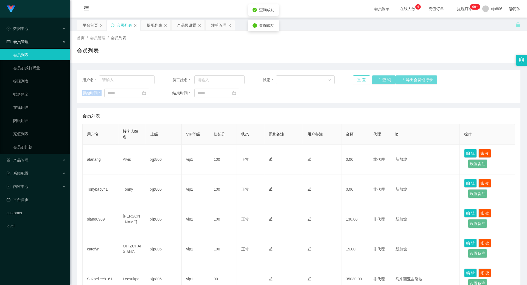
drag, startPoint x: 373, startPoint y: 81, endPoint x: 358, endPoint y: 82, distance: 14.8
click at [373, 81] on div "重 置 查 询 导出会员银行卡" at bounding box center [389, 79] width 72 height 9
click at [147, 29] on div "提现列表" at bounding box center [154, 25] width 15 height 10
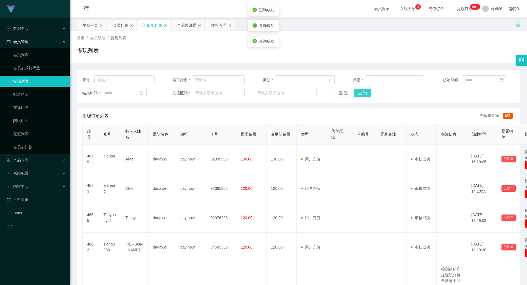
click at [360, 91] on button "查 询" at bounding box center [363, 93] width 18 height 9
click at [360, 91] on div "重 置 查 询" at bounding box center [371, 93] width 72 height 9
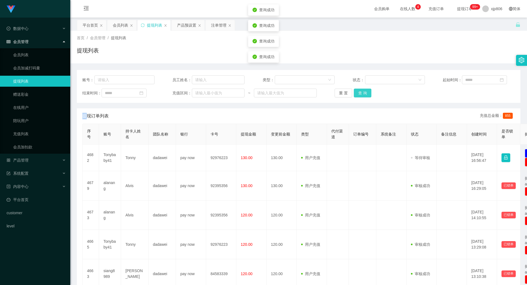
click at [360, 91] on button "查 询" at bounding box center [363, 93] width 18 height 9
click at [360, 91] on div "重 置 查 询" at bounding box center [371, 93] width 72 height 9
click at [360, 91] on button "查 询" at bounding box center [363, 93] width 18 height 9
click at [360, 91] on div "重 置 查 询" at bounding box center [371, 93] width 72 height 9
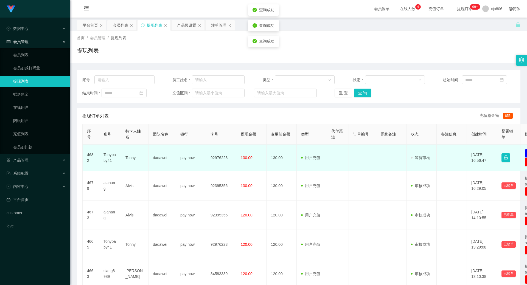
click at [97, 152] on td "4682" at bounding box center [91, 158] width 16 height 27
click at [106, 156] on td "Tonybaby41" at bounding box center [110, 158] width 22 height 27
copy td "Tonybaby41"
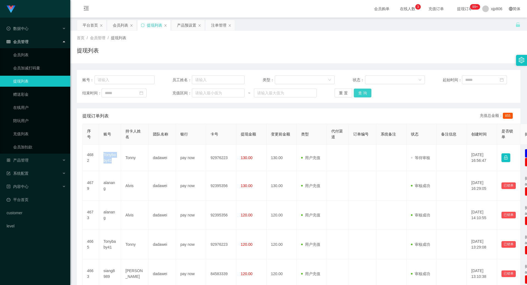
click at [367, 93] on button "查 询" at bounding box center [363, 93] width 18 height 9
click at [367, 93] on div "重 置 查 询" at bounding box center [371, 93] width 72 height 9
click at [367, 93] on button "查 询" at bounding box center [366, 93] width 24 height 9
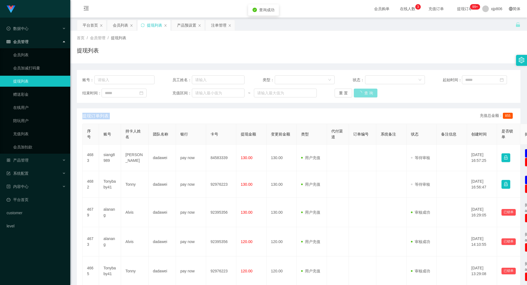
click at [367, 93] on div "重 置 查 询" at bounding box center [371, 93] width 72 height 9
click at [367, 93] on button "查 询" at bounding box center [363, 93] width 18 height 9
click at [367, 93] on div "重 置 查 询" at bounding box center [371, 93] width 72 height 9
click at [368, 93] on button "查 询" at bounding box center [363, 93] width 18 height 9
click at [368, 93] on div "重 置 查 询" at bounding box center [371, 93] width 72 height 9
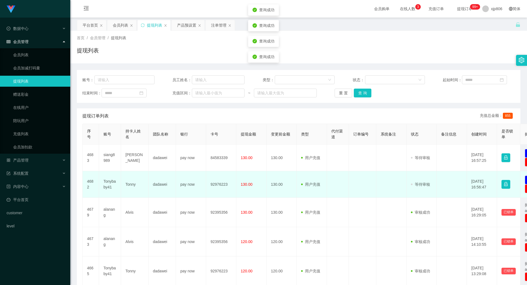
click at [112, 184] on td "Tonybaby41" at bounding box center [110, 184] width 22 height 27
copy td "Tonybaby41"
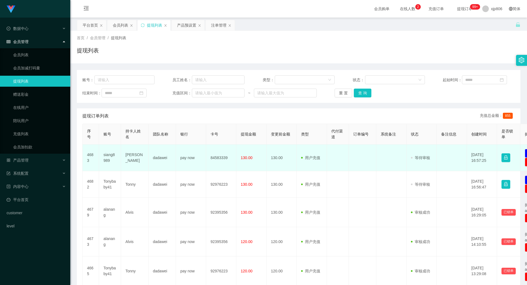
click at [107, 158] on td "siang8989" at bounding box center [110, 158] width 22 height 27
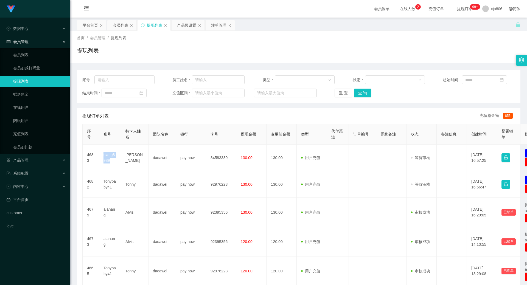
copy td "siang8989"
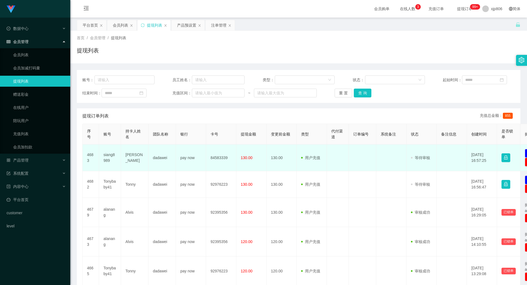
click at [161, 156] on td "dadawei" at bounding box center [162, 158] width 27 height 27
click at [131, 159] on td "[PERSON_NAME]" at bounding box center [134, 158] width 27 height 27
copy td "[PERSON_NAME]"
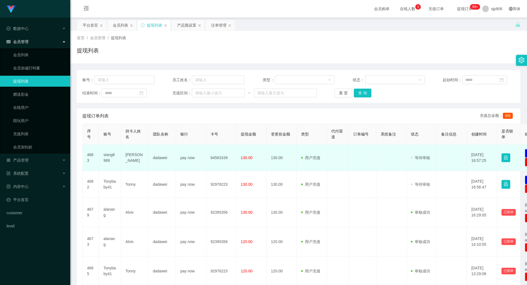
click at [186, 159] on td "pay now" at bounding box center [191, 158] width 30 height 27
click at [221, 158] on td "84583339" at bounding box center [221, 158] width 30 height 27
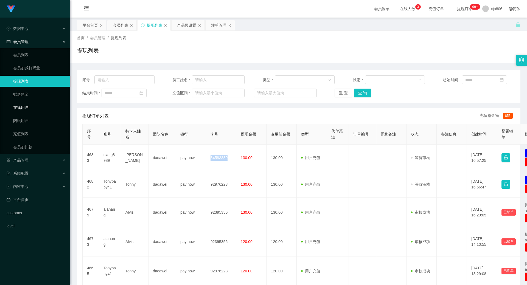
copy td "84583339"
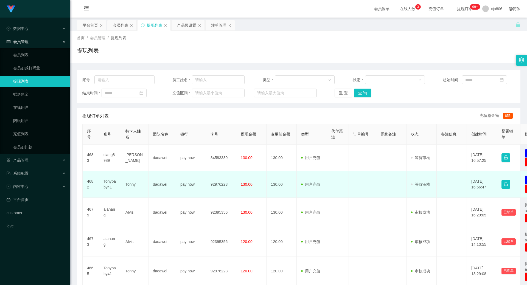
click at [212, 187] on td "92976223" at bounding box center [221, 184] width 30 height 27
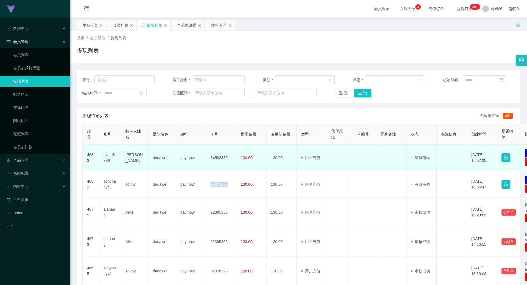
copy td "92976223"
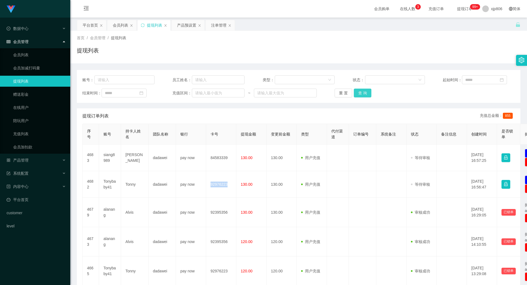
click at [363, 91] on button "查 询" at bounding box center [363, 93] width 18 height 9
click at [363, 91] on div "重 置 查 询" at bounding box center [371, 93] width 72 height 9
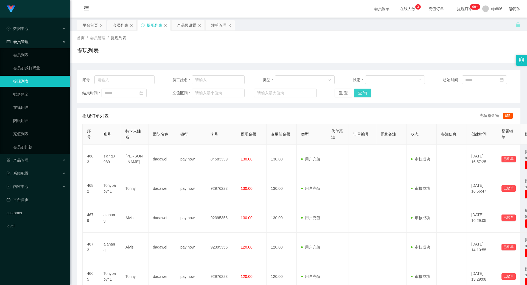
click at [363, 91] on button "查 询" at bounding box center [363, 93] width 18 height 9
click at [364, 93] on button "查 询" at bounding box center [363, 93] width 18 height 9
click at [364, 93] on div "重 置 查 询" at bounding box center [371, 93] width 72 height 9
click at [364, 93] on button "查 询" at bounding box center [366, 93] width 24 height 9
click at [366, 92] on button "查 询" at bounding box center [363, 93] width 18 height 9
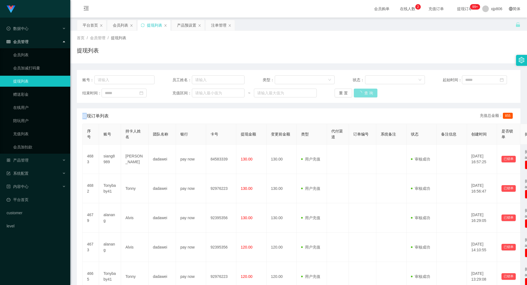
click at [366, 92] on div "重 置 查 询" at bounding box center [371, 93] width 72 height 9
click at [366, 92] on button "查 询" at bounding box center [366, 93] width 24 height 9
click at [366, 92] on div "重 置 查 询" at bounding box center [371, 93] width 72 height 9
click at [366, 92] on button "查 询" at bounding box center [366, 93] width 24 height 9
click at [366, 92] on div "重 置 查 询" at bounding box center [371, 93] width 72 height 9
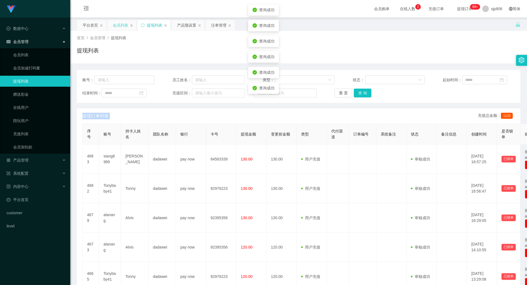
click at [121, 26] on div "会员列表" at bounding box center [120, 25] width 15 height 10
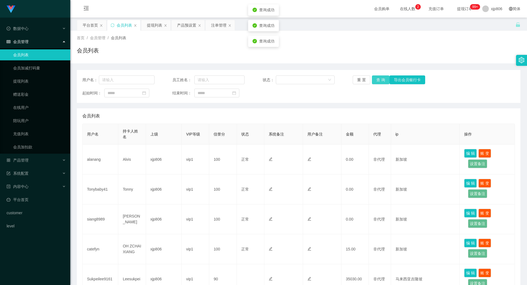
click at [383, 78] on button "查 询" at bounding box center [381, 79] width 18 height 9
click at [383, 79] on div "重 置 查 询 导出会员银行卡" at bounding box center [389, 79] width 72 height 9
click at [382, 79] on button "查 询" at bounding box center [381, 79] width 18 height 9
click at [382, 79] on div "重 置 查 询 导出会员银行卡" at bounding box center [389, 79] width 72 height 9
click at [382, 79] on button "查 询" at bounding box center [384, 79] width 24 height 9
